Goal: Task Accomplishment & Management: Use online tool/utility

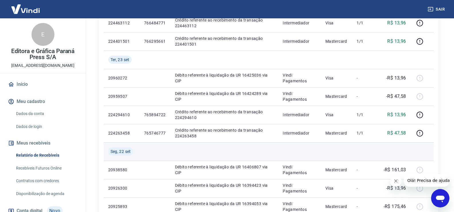
scroll to position [172, 0]
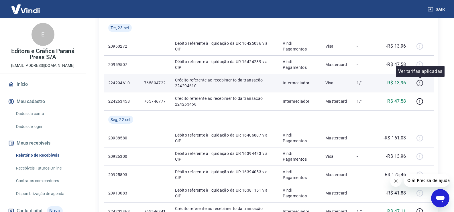
click at [421, 82] on icon "button" at bounding box center [420, 82] width 7 height 7
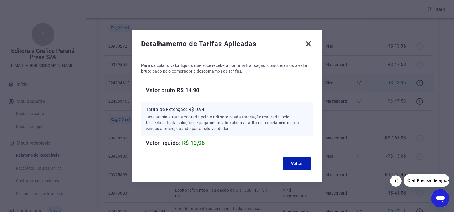
click at [309, 44] on icon at bounding box center [308, 43] width 9 height 9
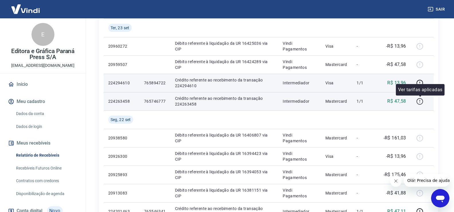
click at [420, 101] on icon "button" at bounding box center [420, 101] width 7 height 7
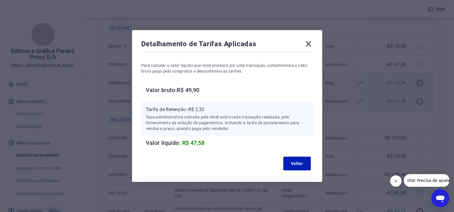
click at [311, 44] on icon at bounding box center [308, 43] width 5 height 5
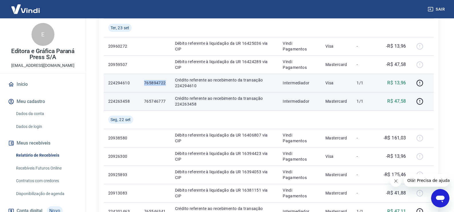
drag, startPoint x: 145, startPoint y: 83, endPoint x: 166, endPoint y: 86, distance: 21.4
click at [166, 86] on td "765894722" at bounding box center [155, 83] width 31 height 18
copy p "765894722"
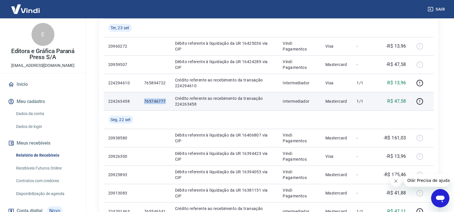
drag, startPoint x: 145, startPoint y: 100, endPoint x: 166, endPoint y: 99, distance: 20.7
click at [166, 99] on p "765746777" at bounding box center [155, 101] width 22 height 6
copy p "765746777"
